Goal: Task Accomplishment & Management: Manage account settings

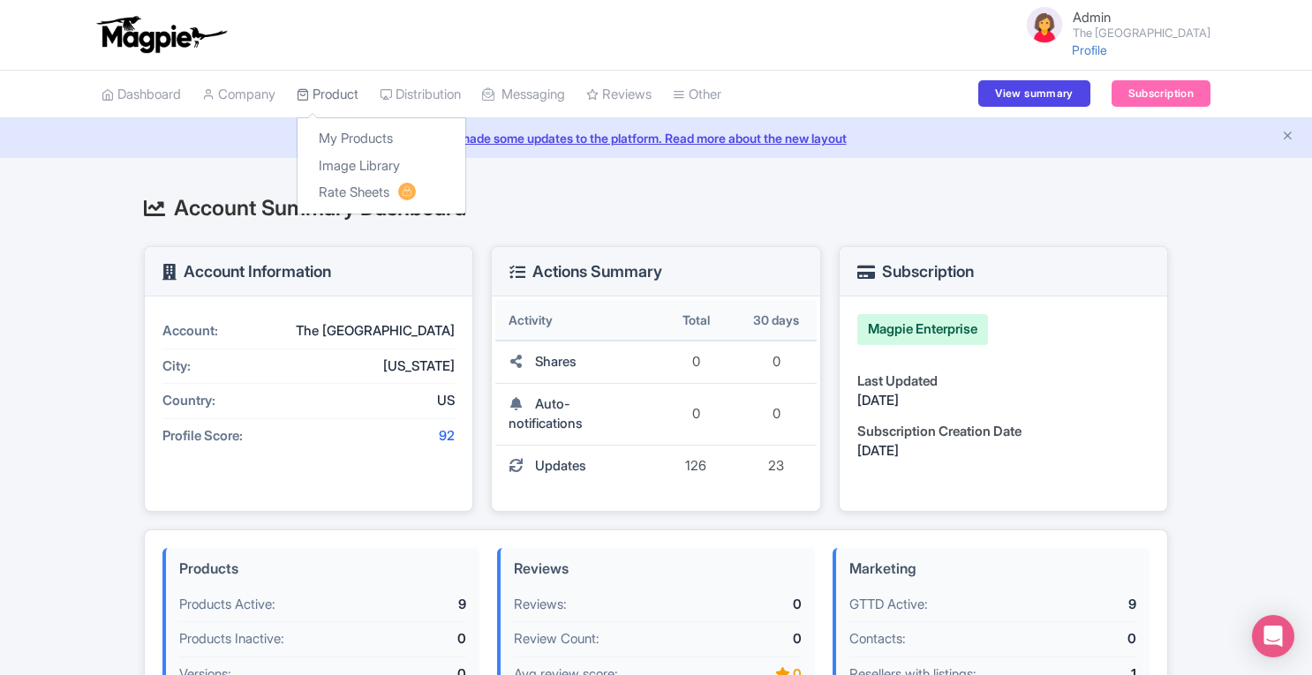
click at [357, 102] on link "Product" at bounding box center [328, 95] width 62 height 49
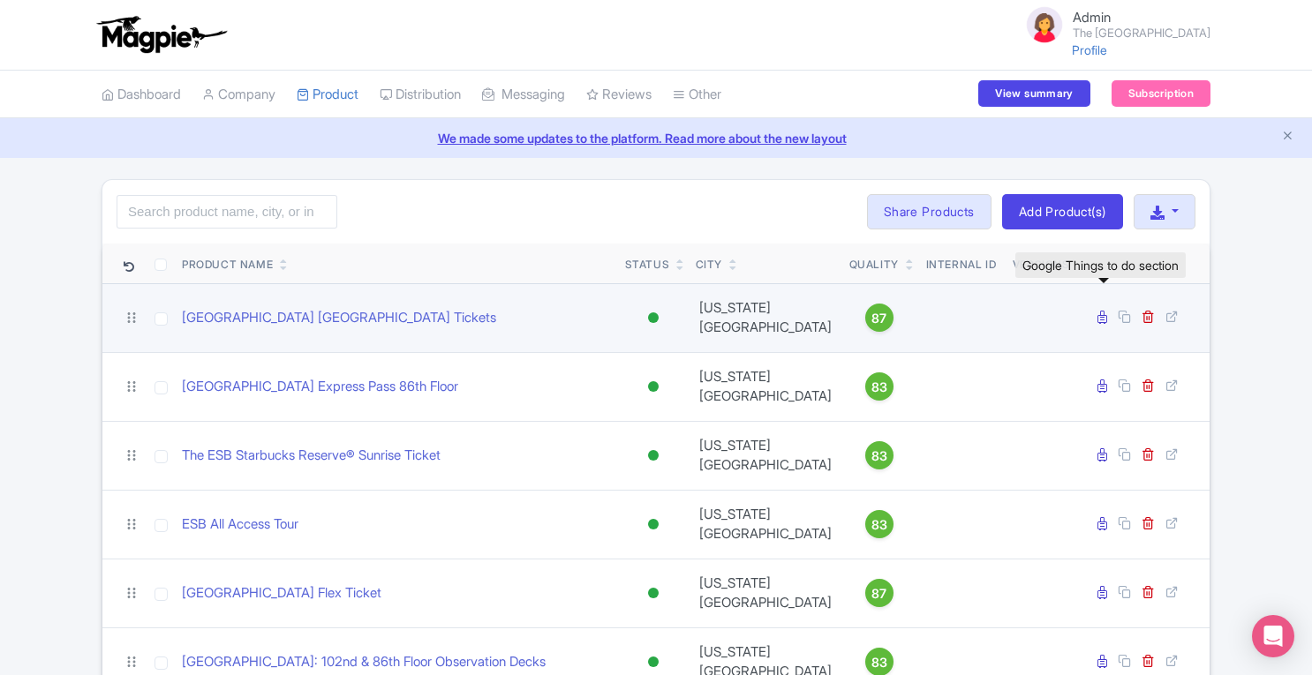
click at [1104, 311] on icon at bounding box center [1102, 317] width 10 height 13
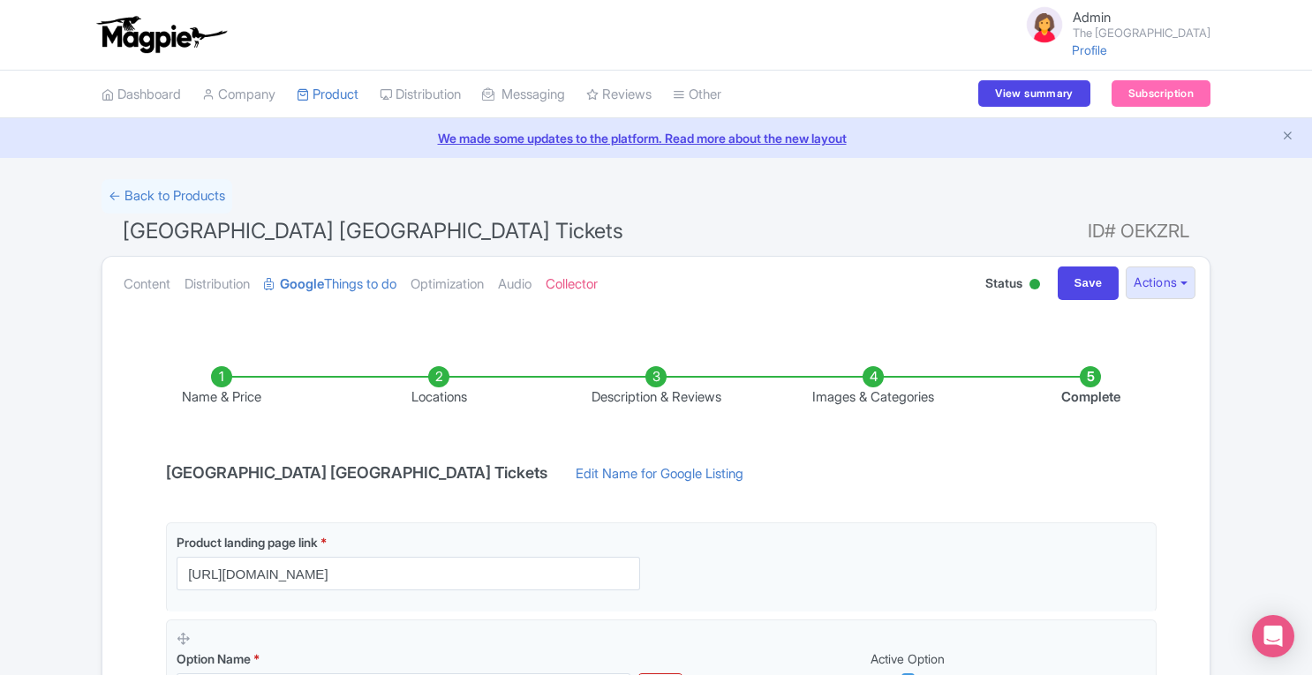
click at [867, 371] on li "Images & Categories" at bounding box center [872, 386] width 217 height 41
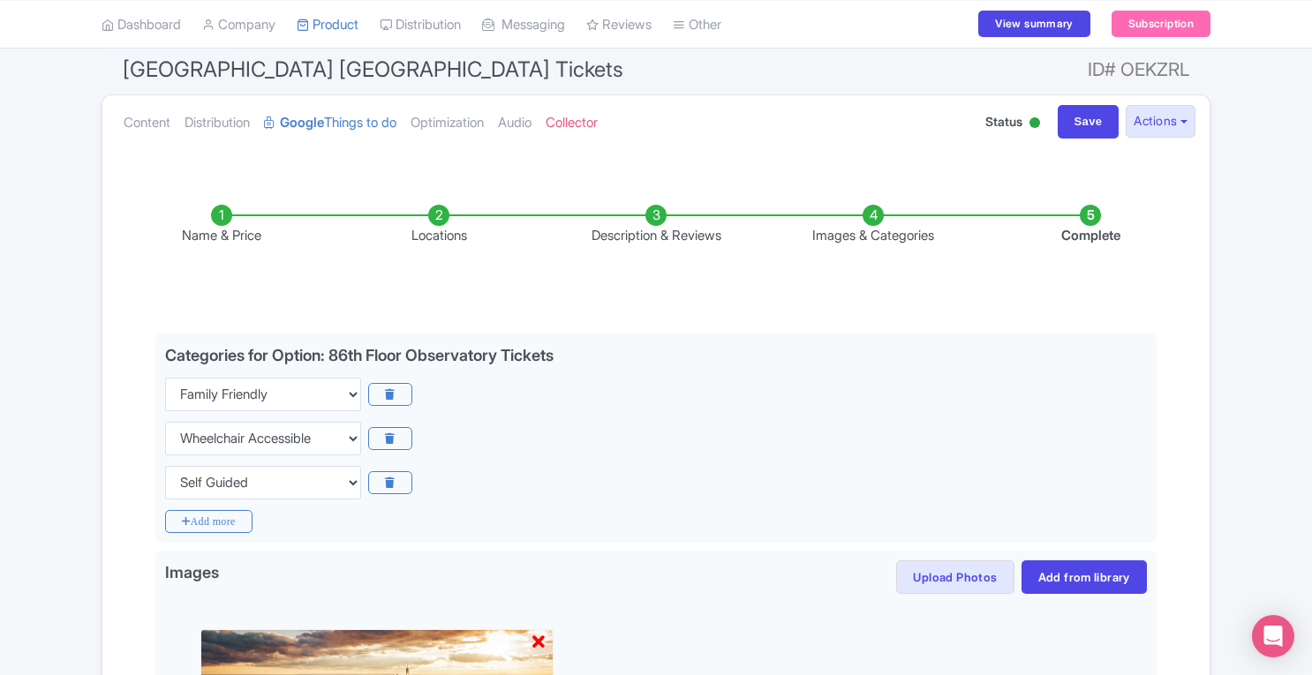
scroll to position [162, 0]
click at [142, 124] on link "Content" at bounding box center [147, 122] width 47 height 56
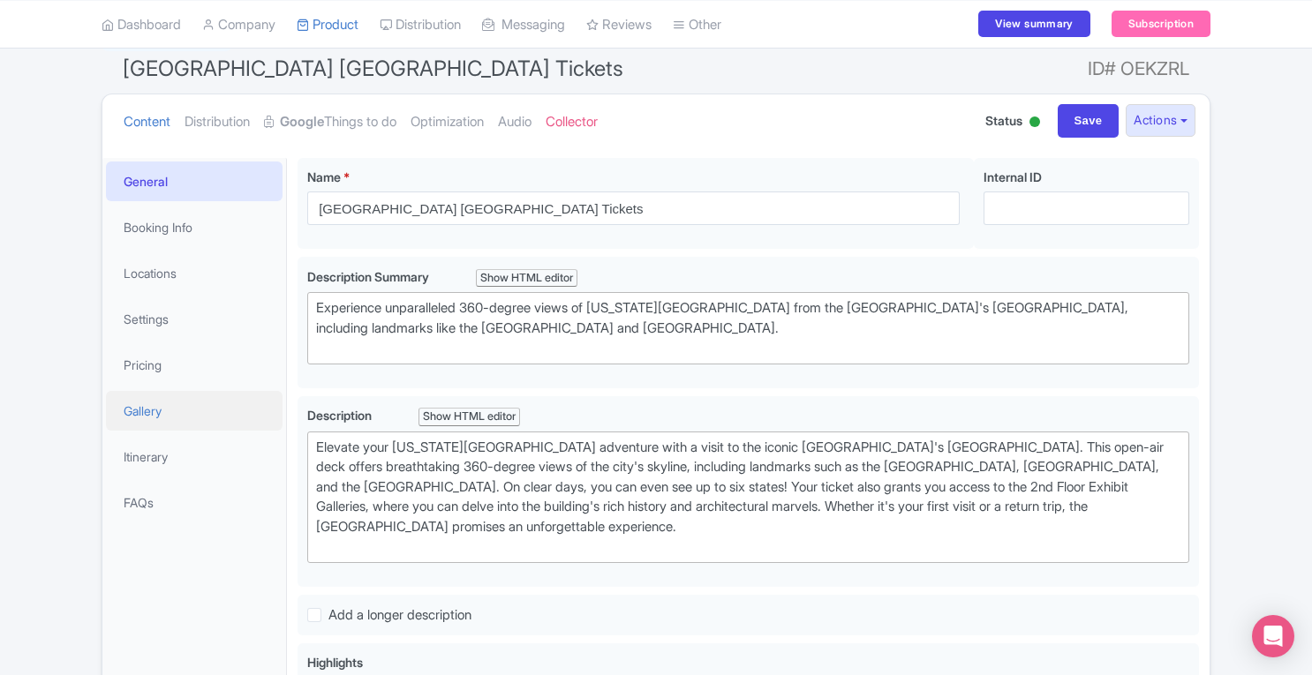
click at [171, 414] on link "Gallery" at bounding box center [194, 411] width 177 height 40
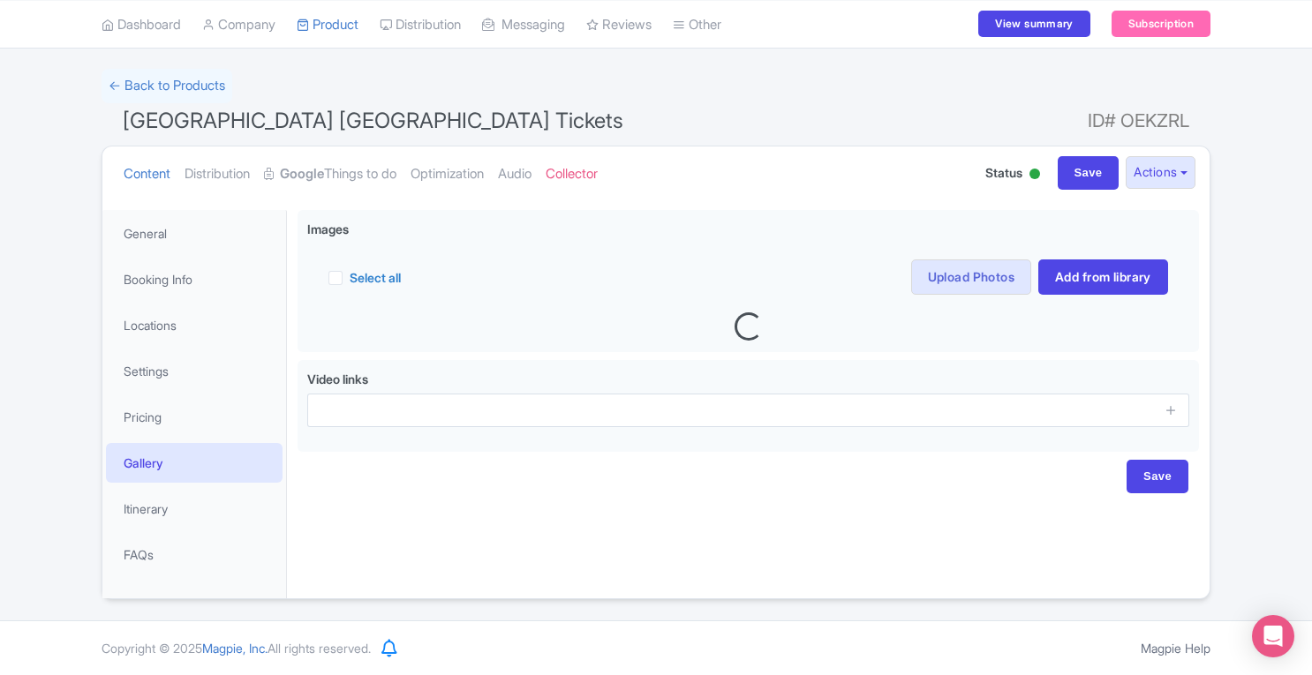
scroll to position [109, 0]
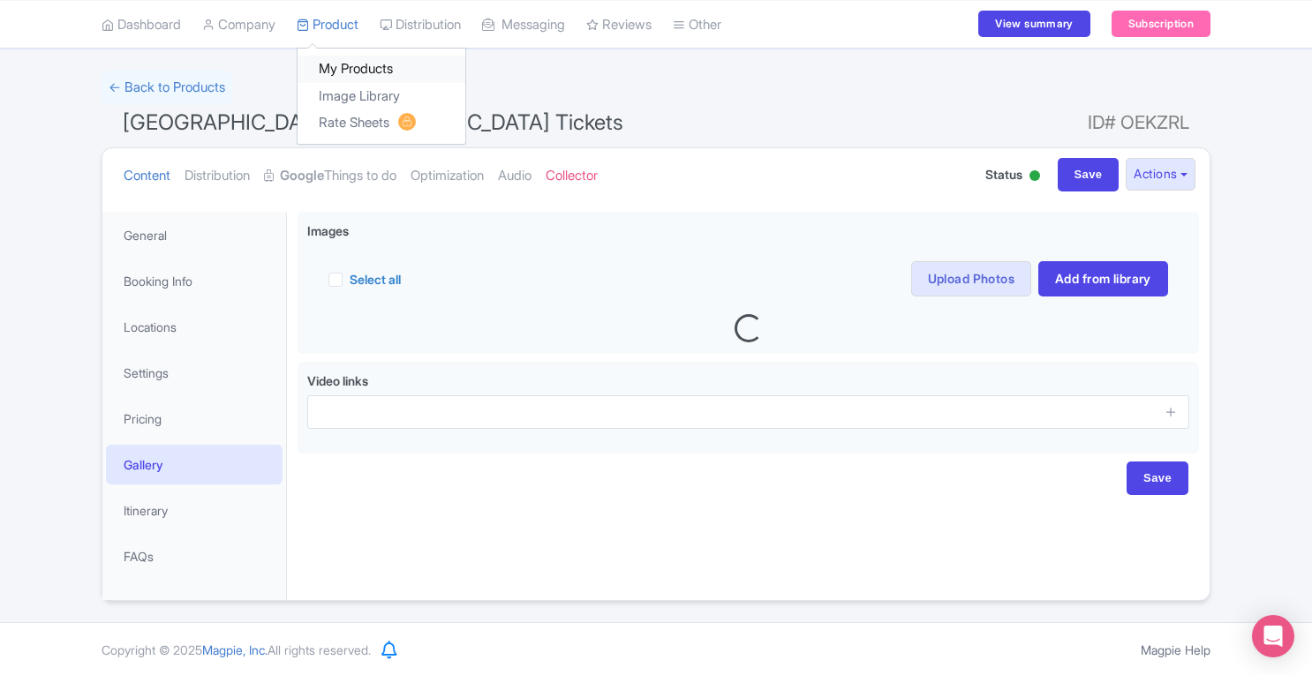
click at [340, 68] on link "My Products" at bounding box center [381, 69] width 168 height 27
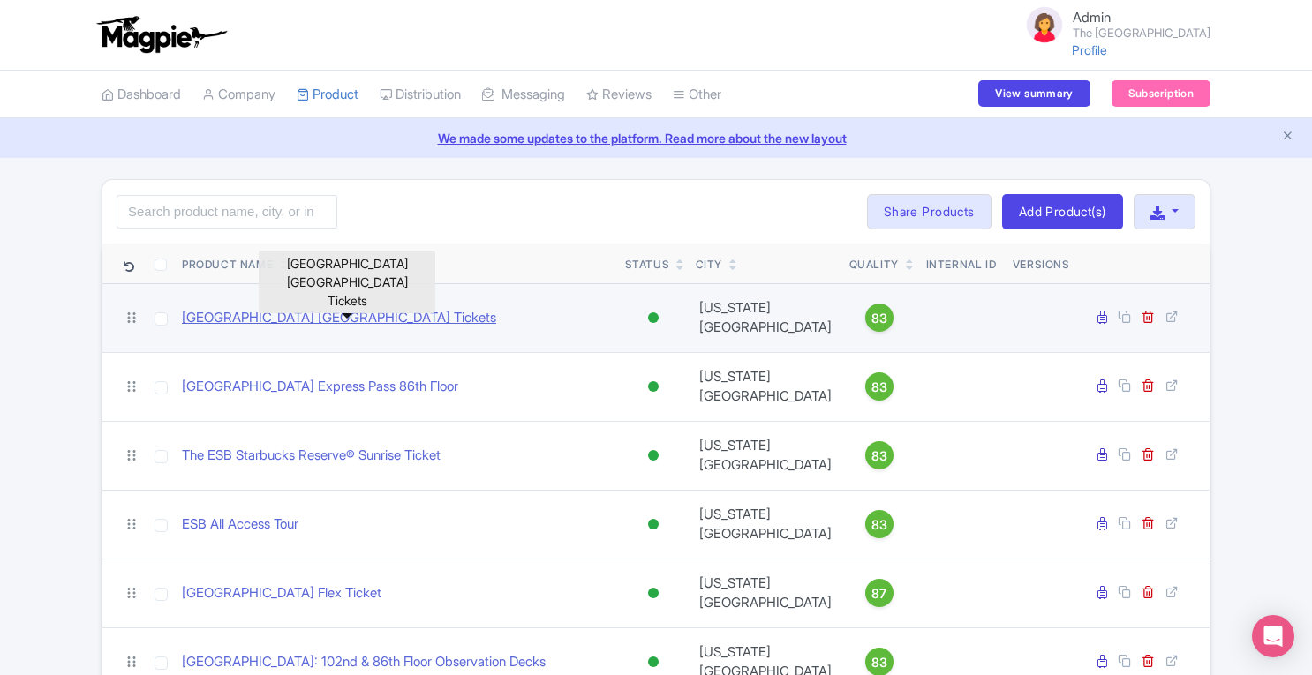
click at [324, 308] on link "Empire State Building 86th Floor Observatory Tickets" at bounding box center [339, 318] width 314 height 20
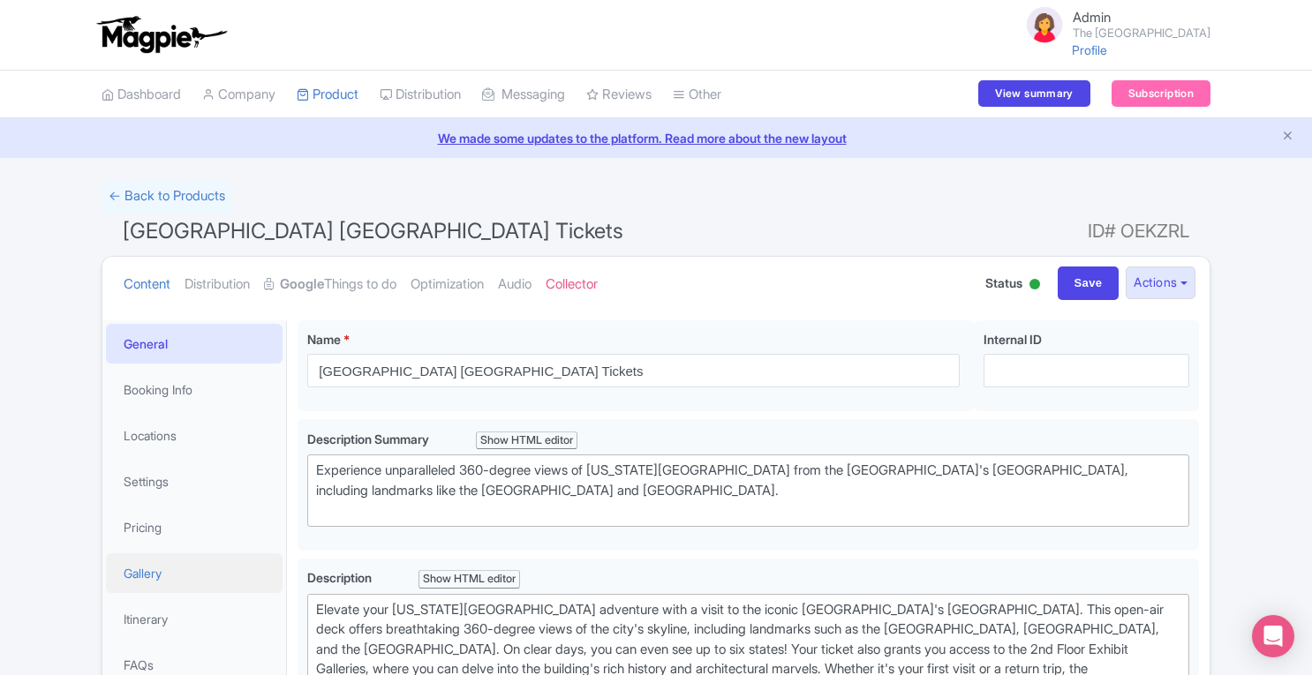
click at [147, 571] on link "Gallery" at bounding box center [194, 573] width 177 height 40
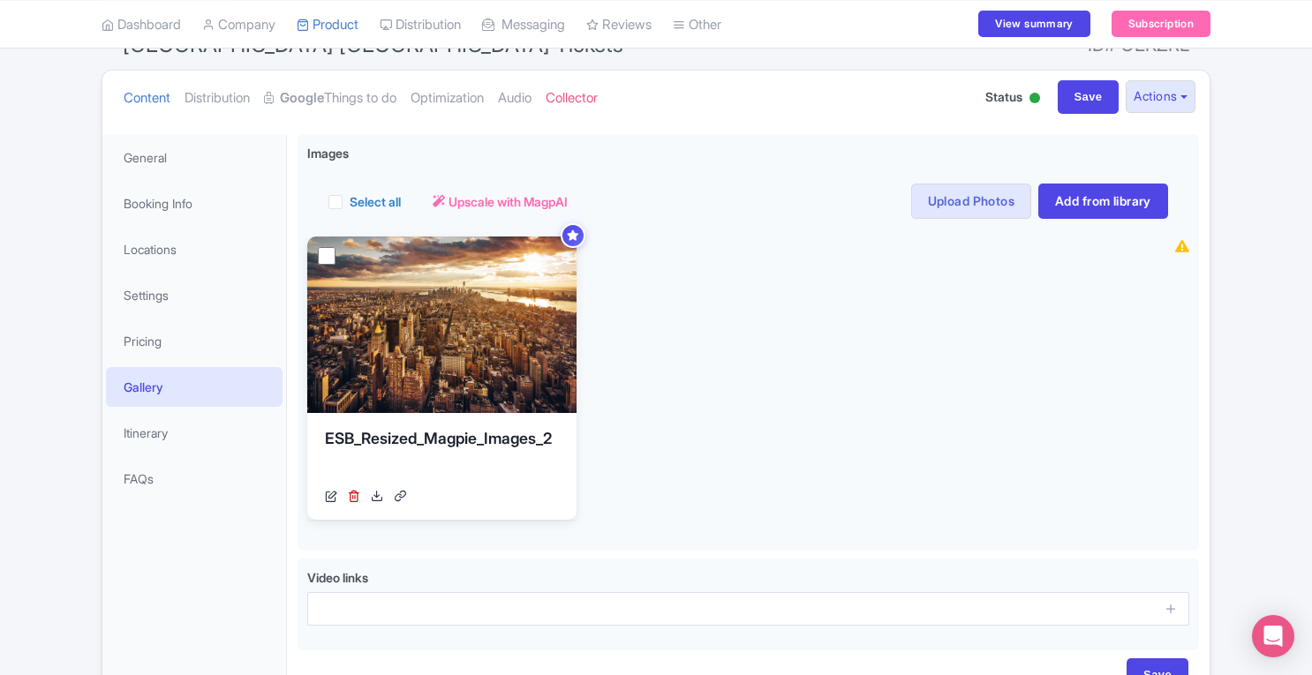
scroll to position [54, 0]
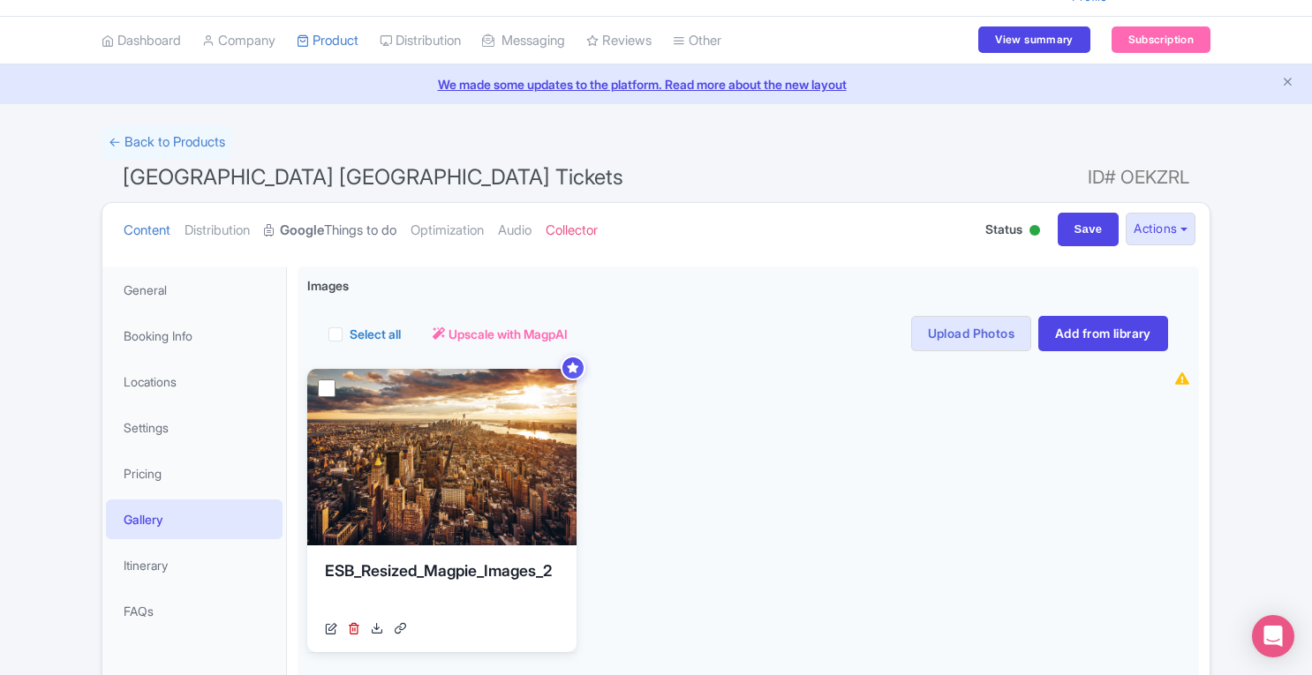
click at [385, 237] on link "Google Things to do" at bounding box center [330, 231] width 132 height 56
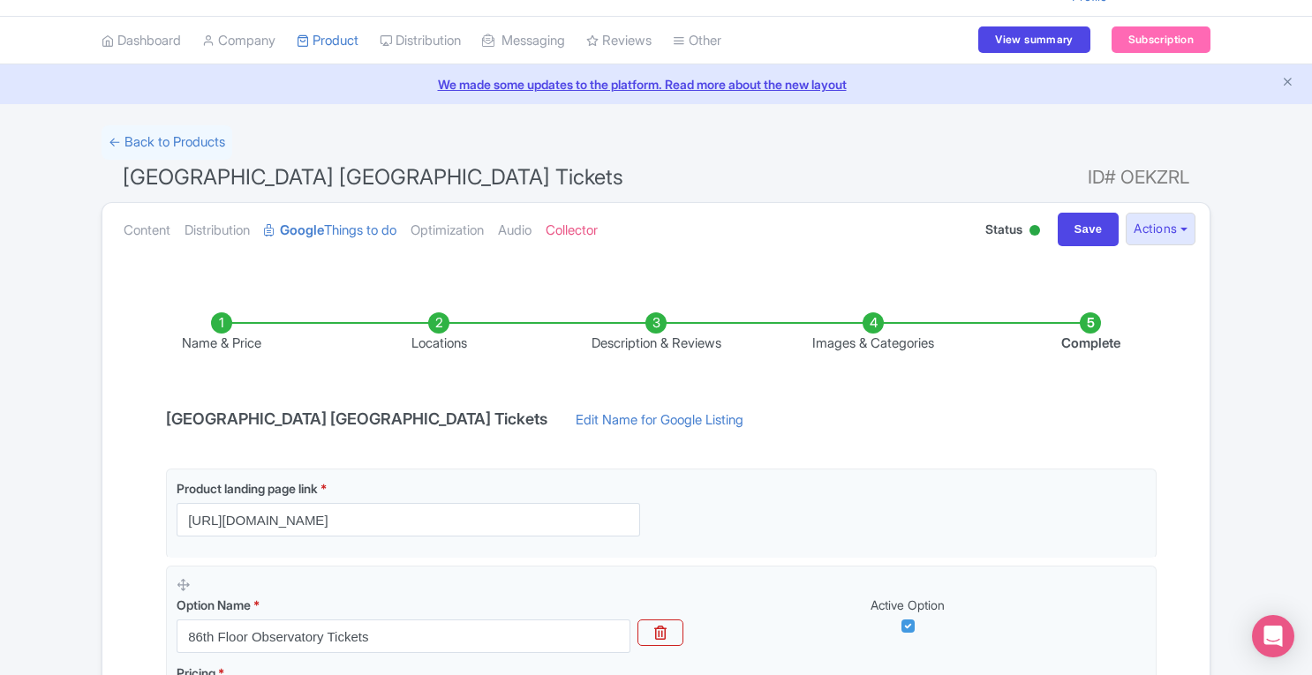
click at [877, 320] on li "Images & Categories" at bounding box center [872, 332] width 217 height 41
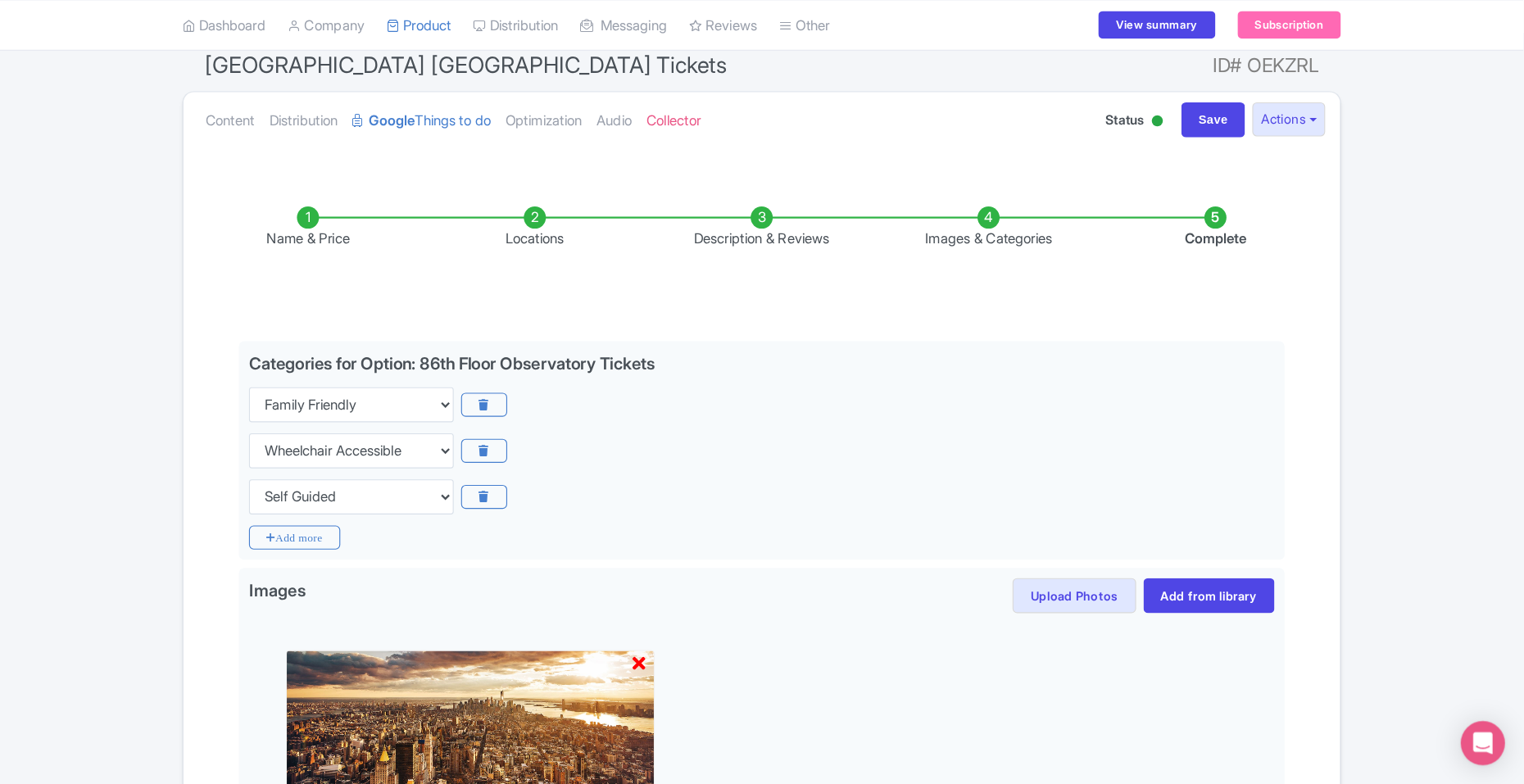
scroll to position [156, 0]
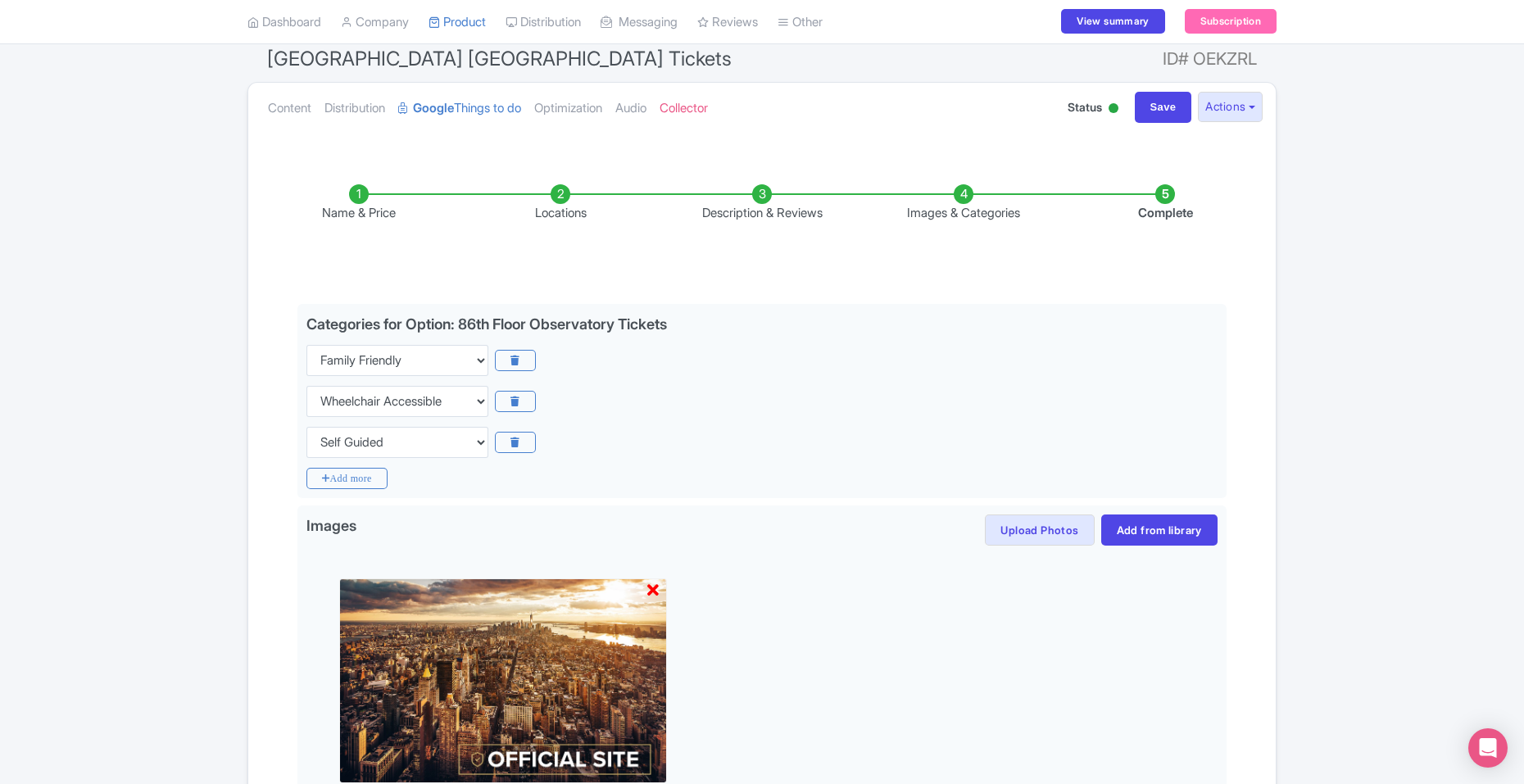
drag, startPoint x: 1222, startPoint y: 10, endPoint x: 165, endPoint y: 348, distance: 1109.7
click at [165, 348] on div "← Back to Products Empire State Building 86th Floor Observatory Tickets ID# OEK…" at bounding box center [762, 519] width 1524 height 1017
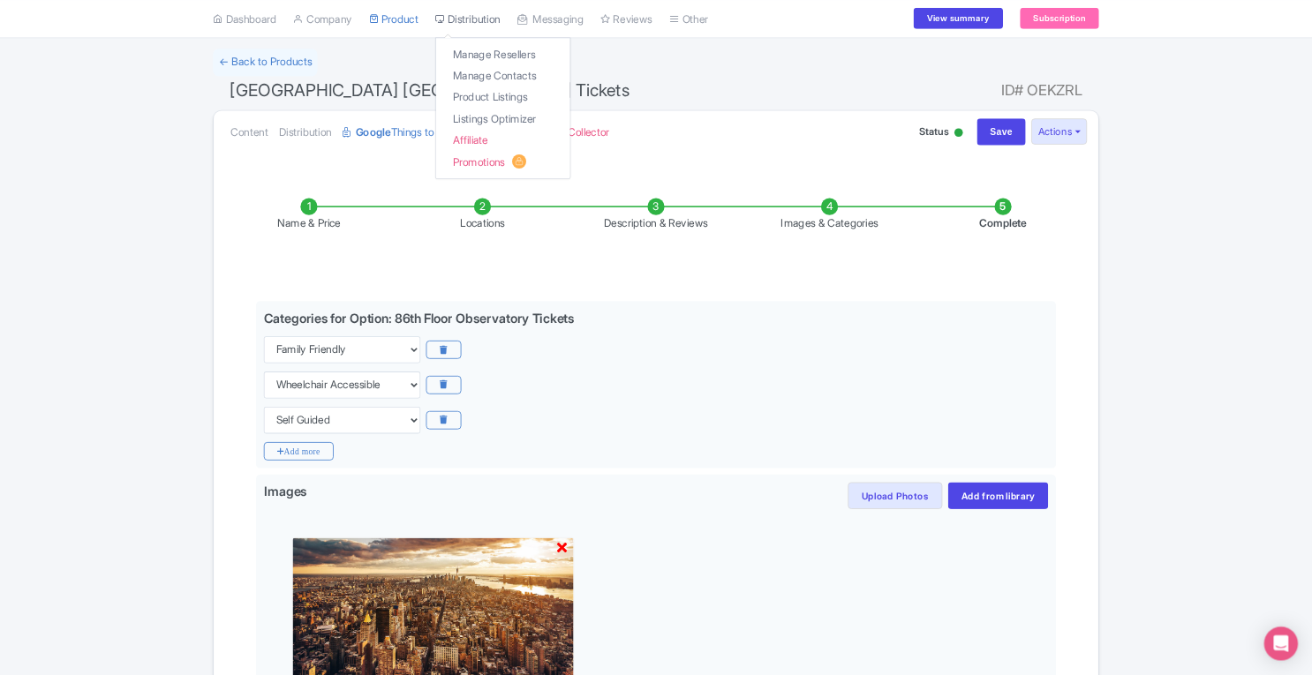
scroll to position [118, 0]
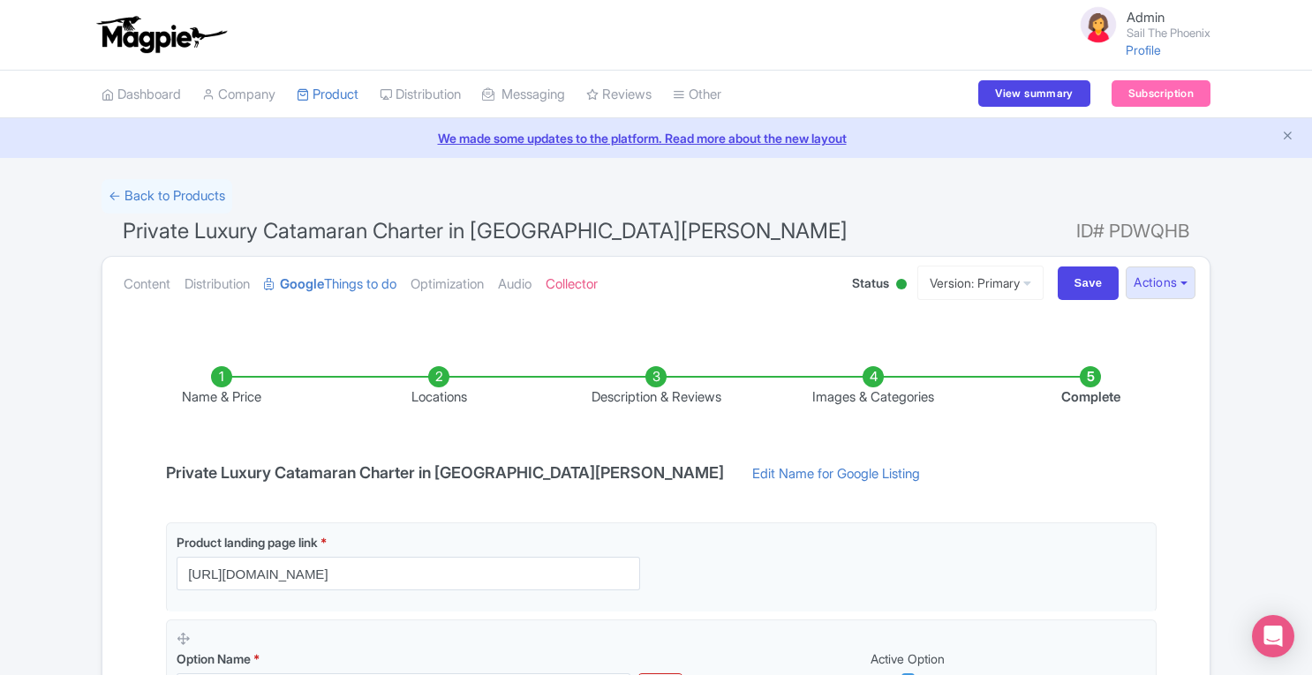
scroll to position [188, 0]
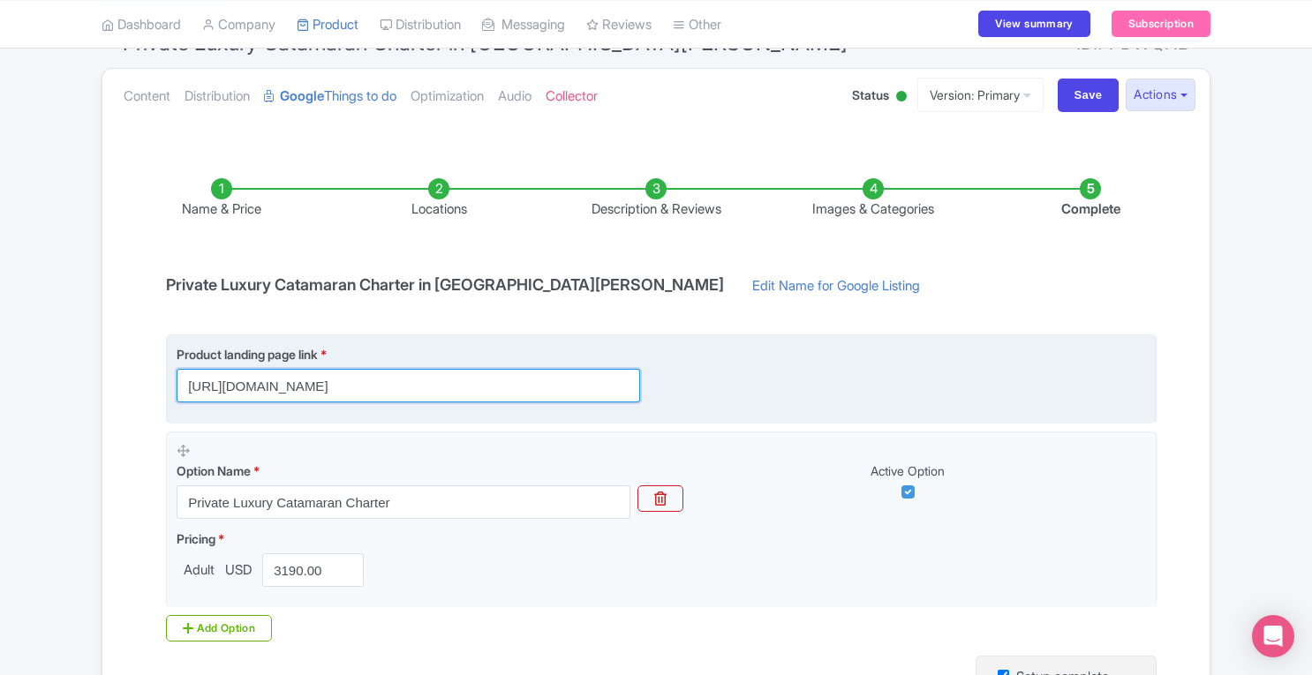
drag, startPoint x: 187, startPoint y: 383, endPoint x: 540, endPoint y: 383, distance: 353.1
click at [540, 383] on input "https://www.sailthephoenix.com/private-boat-charter-tour" at bounding box center [408, 386] width 463 height 34
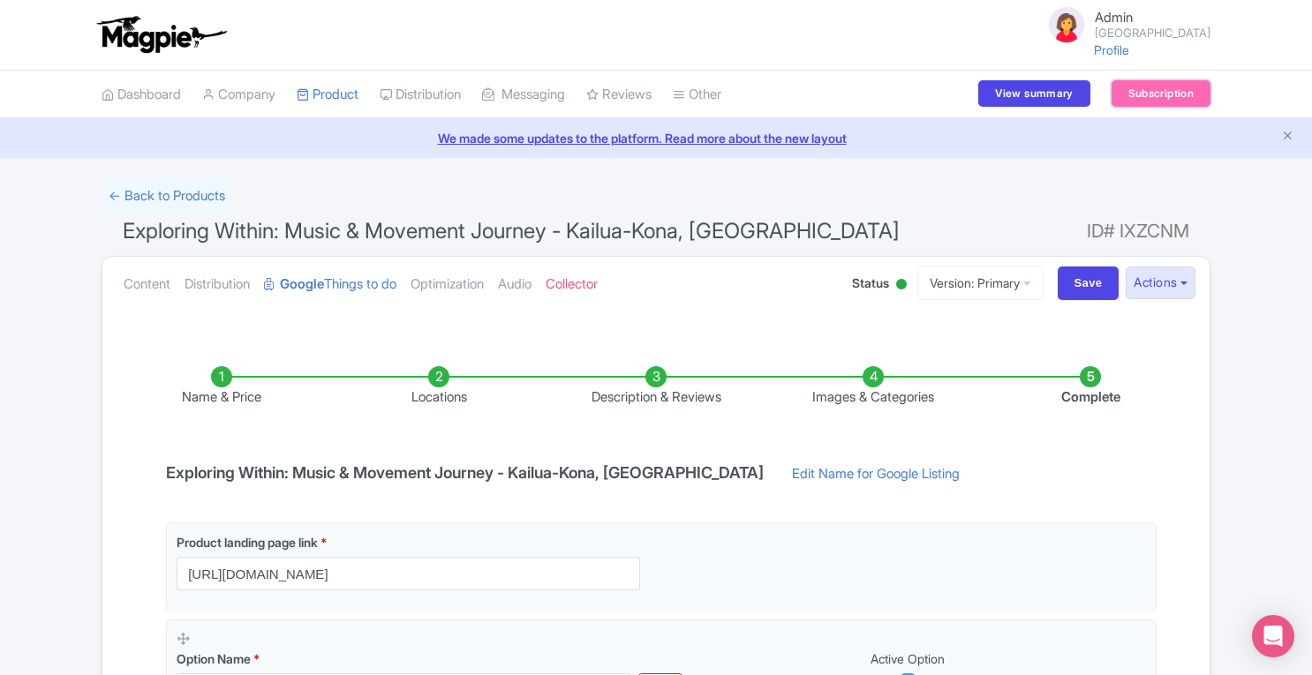
click at [1146, 96] on link "Subscription" at bounding box center [1160, 93] width 99 height 26
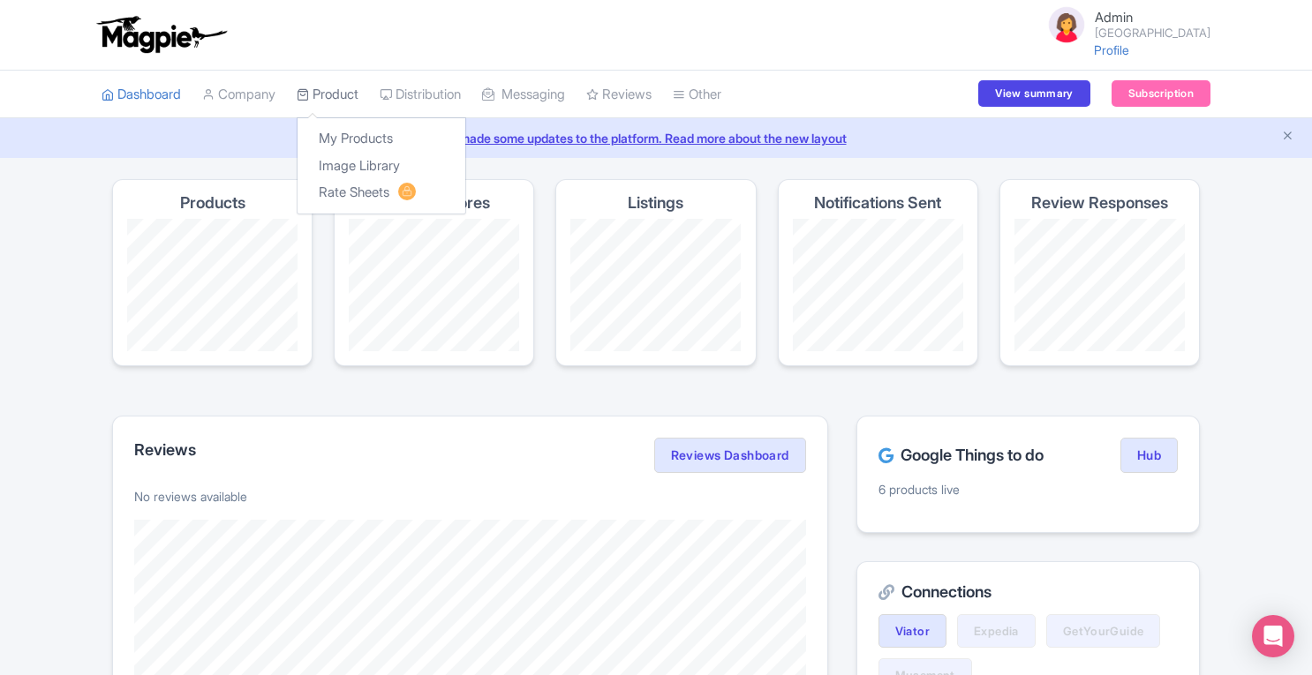
click at [334, 102] on link "Product" at bounding box center [328, 95] width 62 height 49
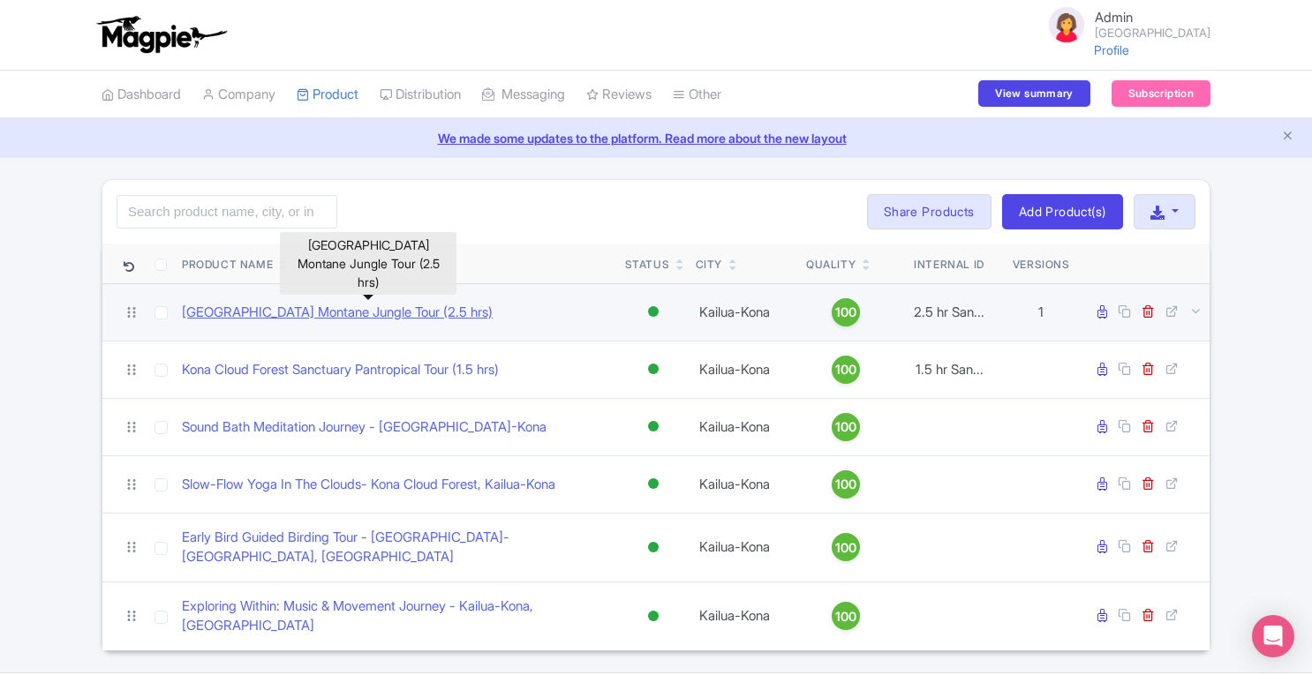
click at [358, 316] on link "Kona Cloud Forest Sanctuary Montane Jungle Tour (2.5 hrs)" at bounding box center [337, 313] width 311 height 20
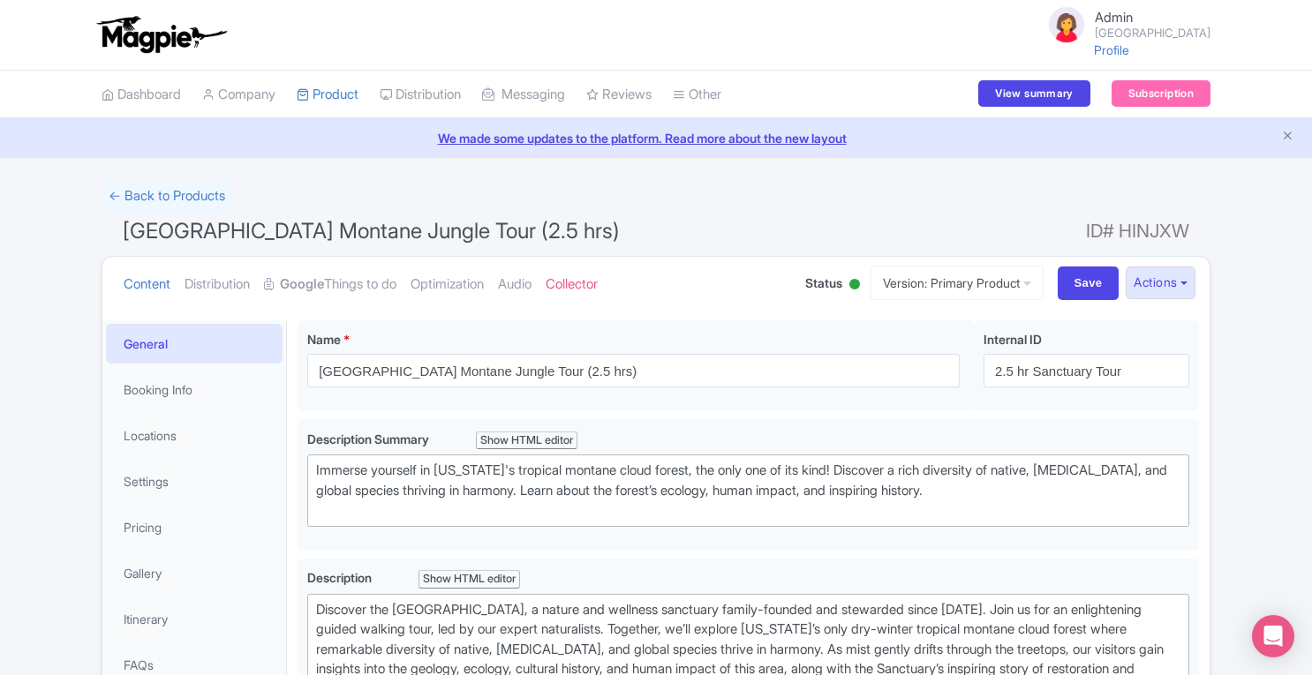
click at [1298, 139] on link "We made some updates to the platform. Read more about the new layout" at bounding box center [656, 138] width 1291 height 19
click at [1287, 136] on icon "Close announcement" at bounding box center [1287, 135] width 13 height 13
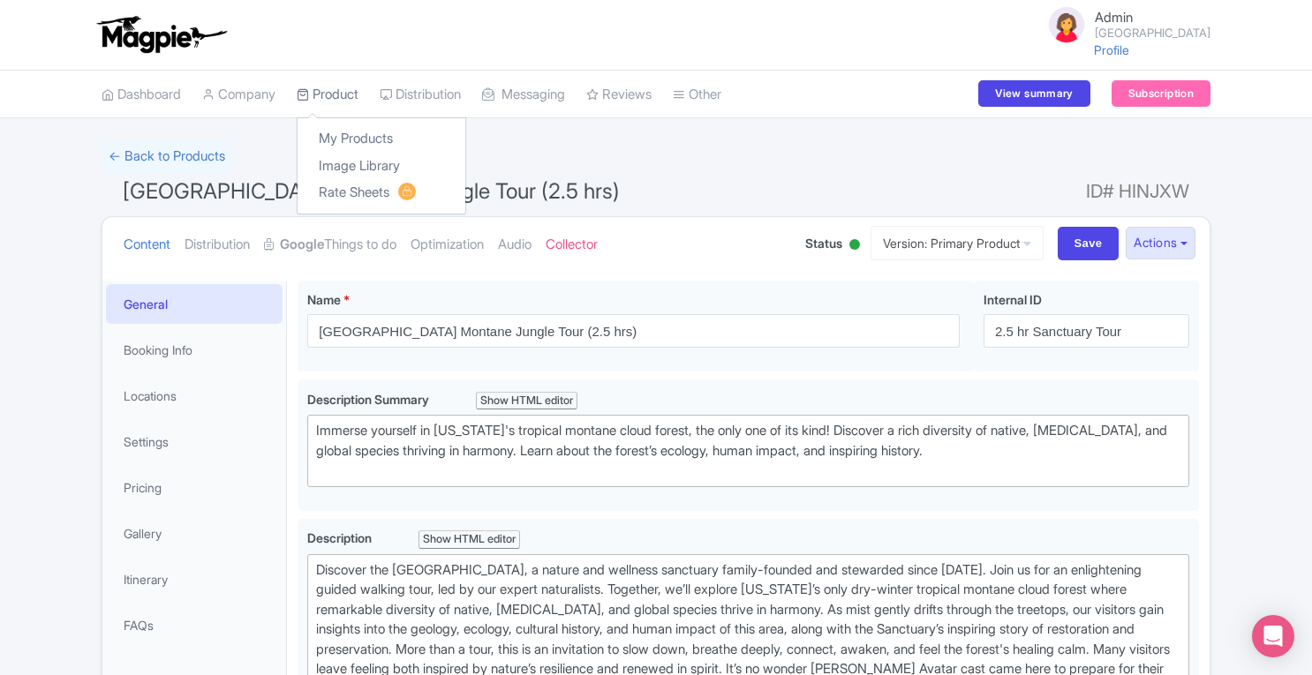
click at [332, 86] on link "Product" at bounding box center [328, 95] width 62 height 49
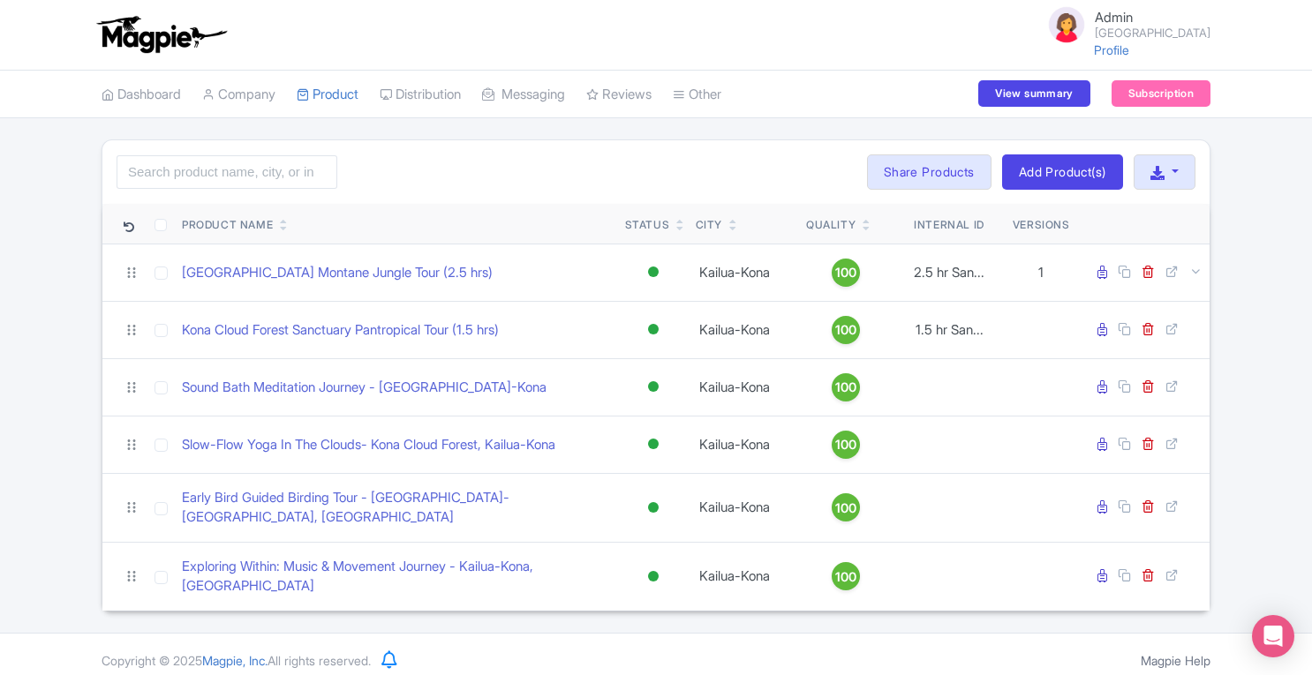
click at [1199, 171] on div "Search Bulk Actions [GEOGRAPHIC_DATA] Add to Collection Translate Share Product…" at bounding box center [655, 172] width 1107 height 64
click at [1181, 172] on button "button" at bounding box center [1164, 171] width 62 height 35
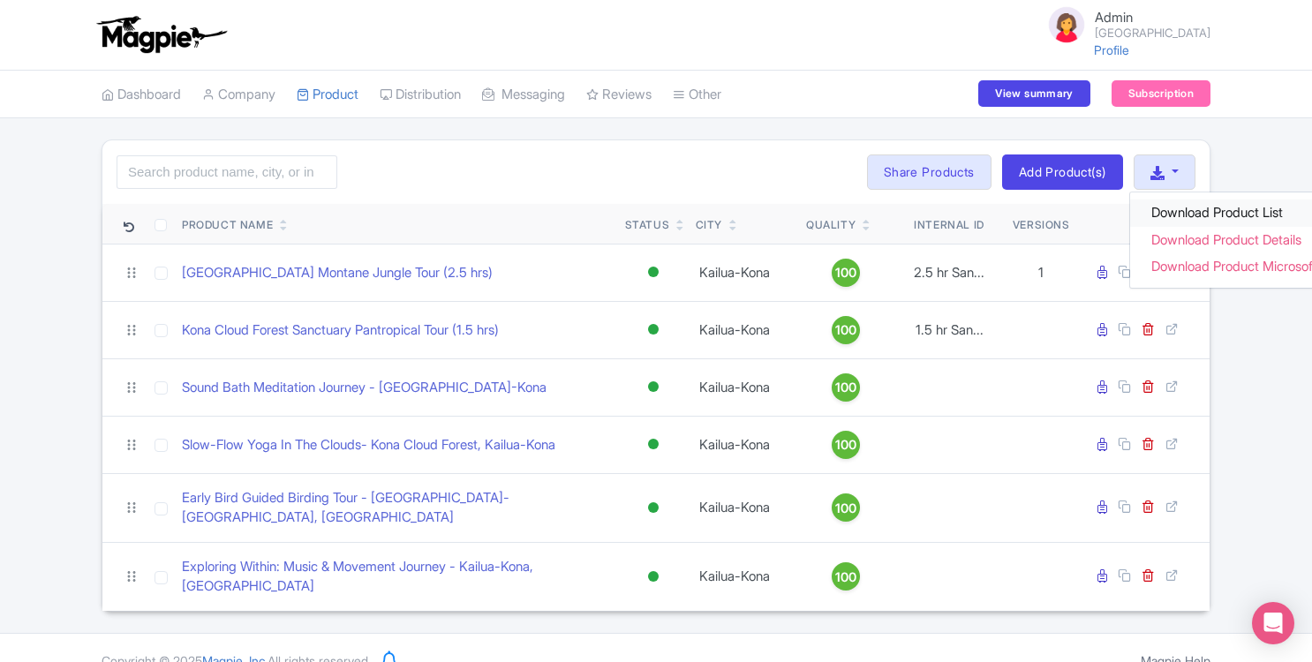
click at [1186, 221] on link "Download Product List" at bounding box center [1247, 213] width 234 height 27
